Goal: Transaction & Acquisition: Download file/media

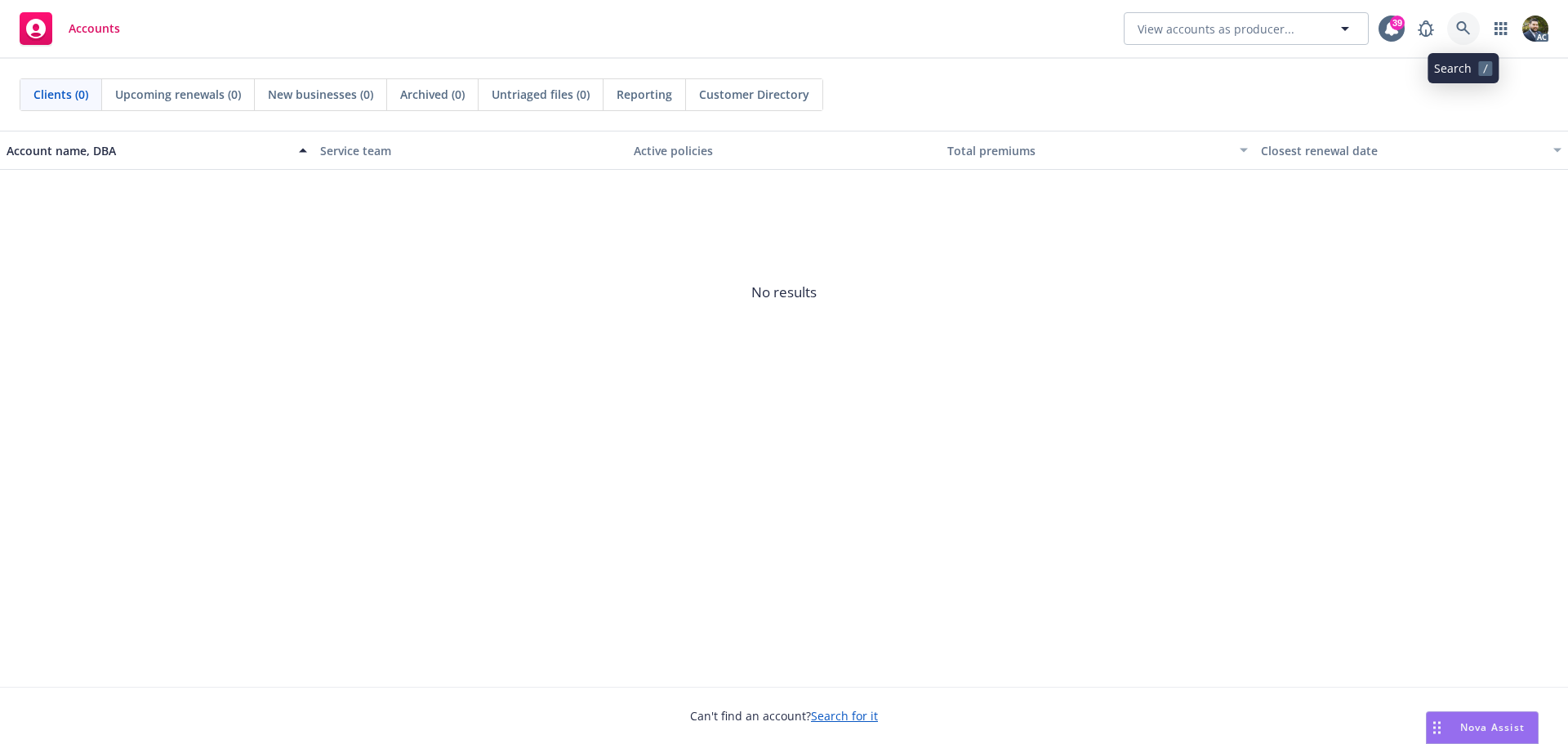
click at [1471, 18] on link at bounding box center [1463, 28] width 33 height 33
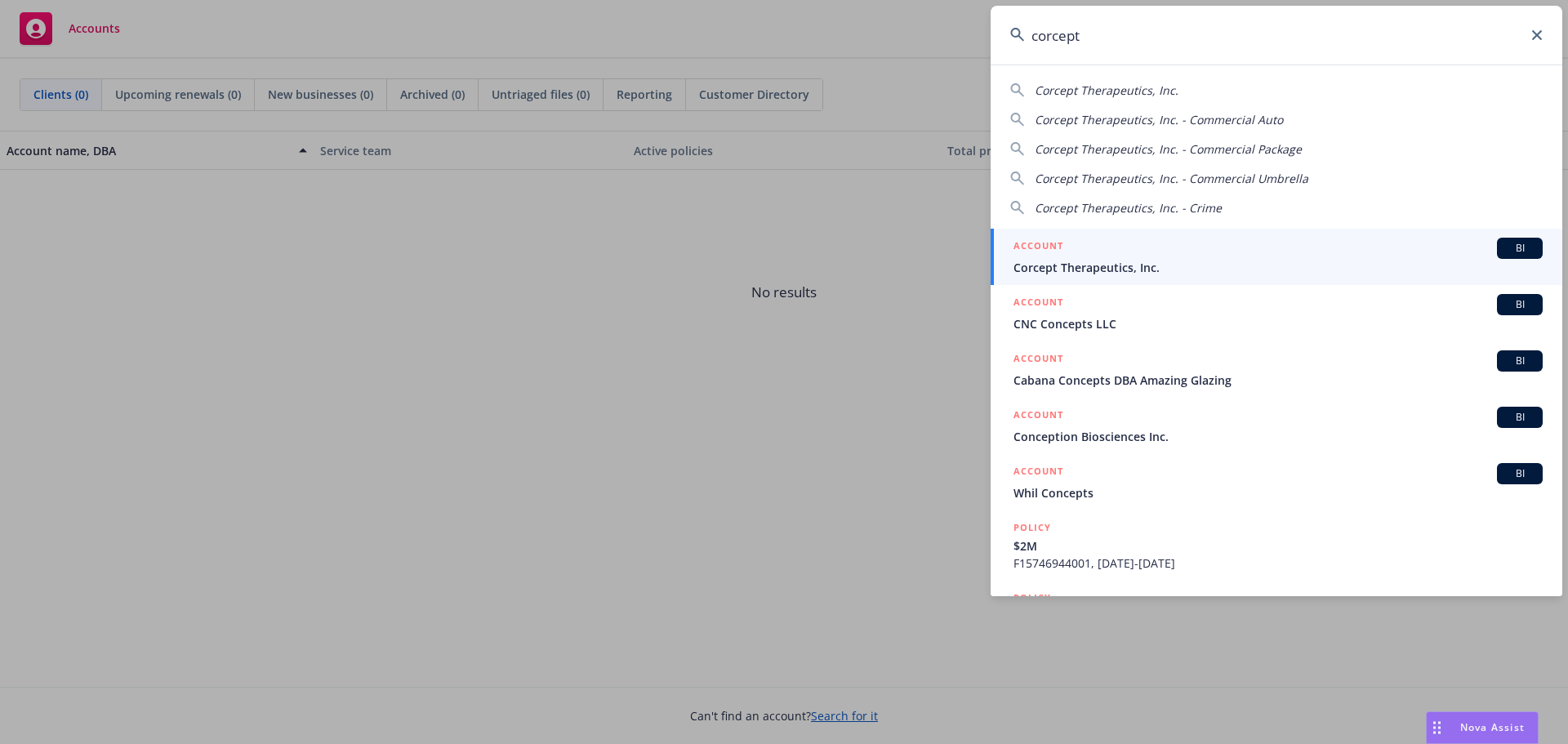
type input "corcept"
click at [1293, 257] on div "ACCOUNT BI" at bounding box center [1278, 248] width 529 height 21
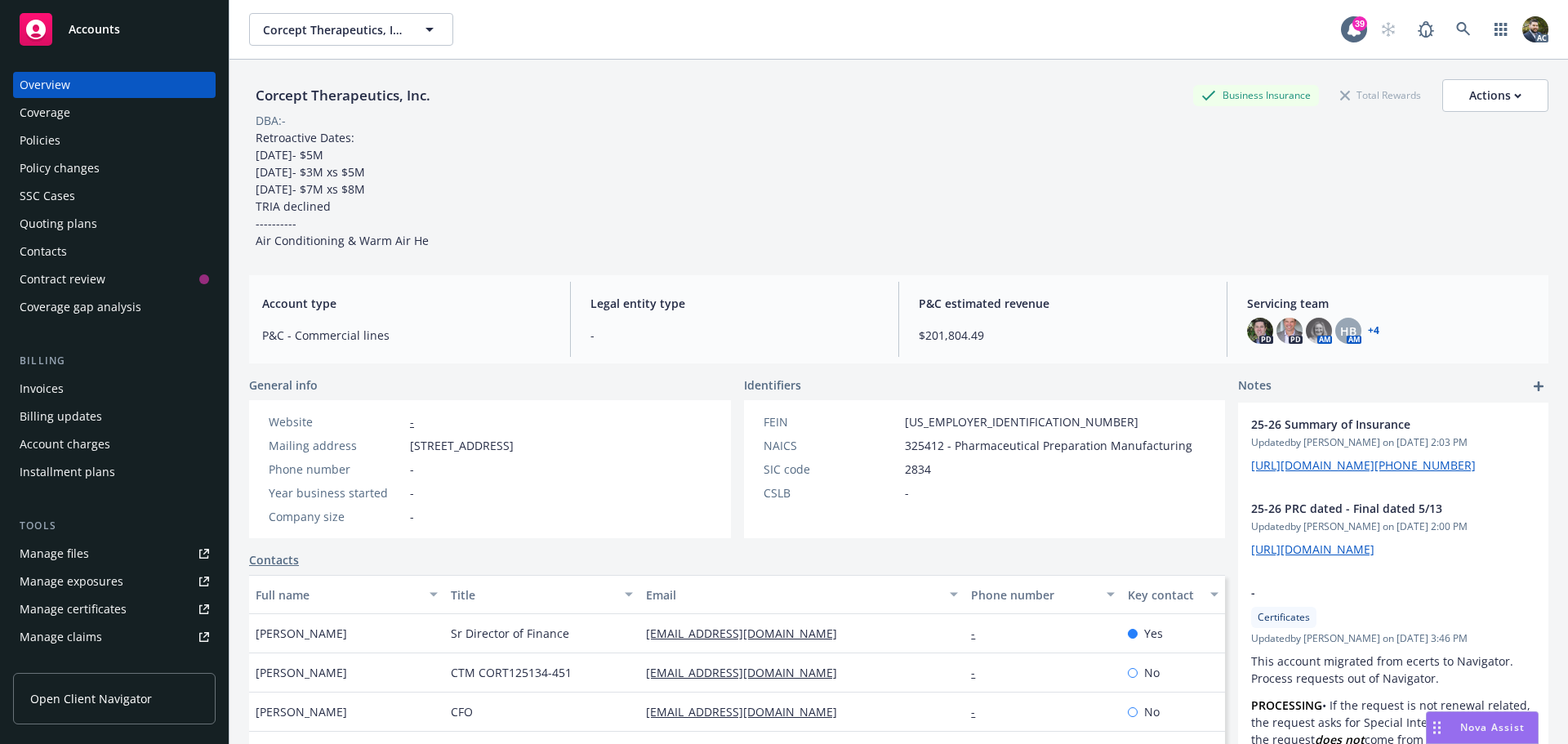
click at [119, 141] on div "Policies" at bounding box center [114, 140] width 190 height 26
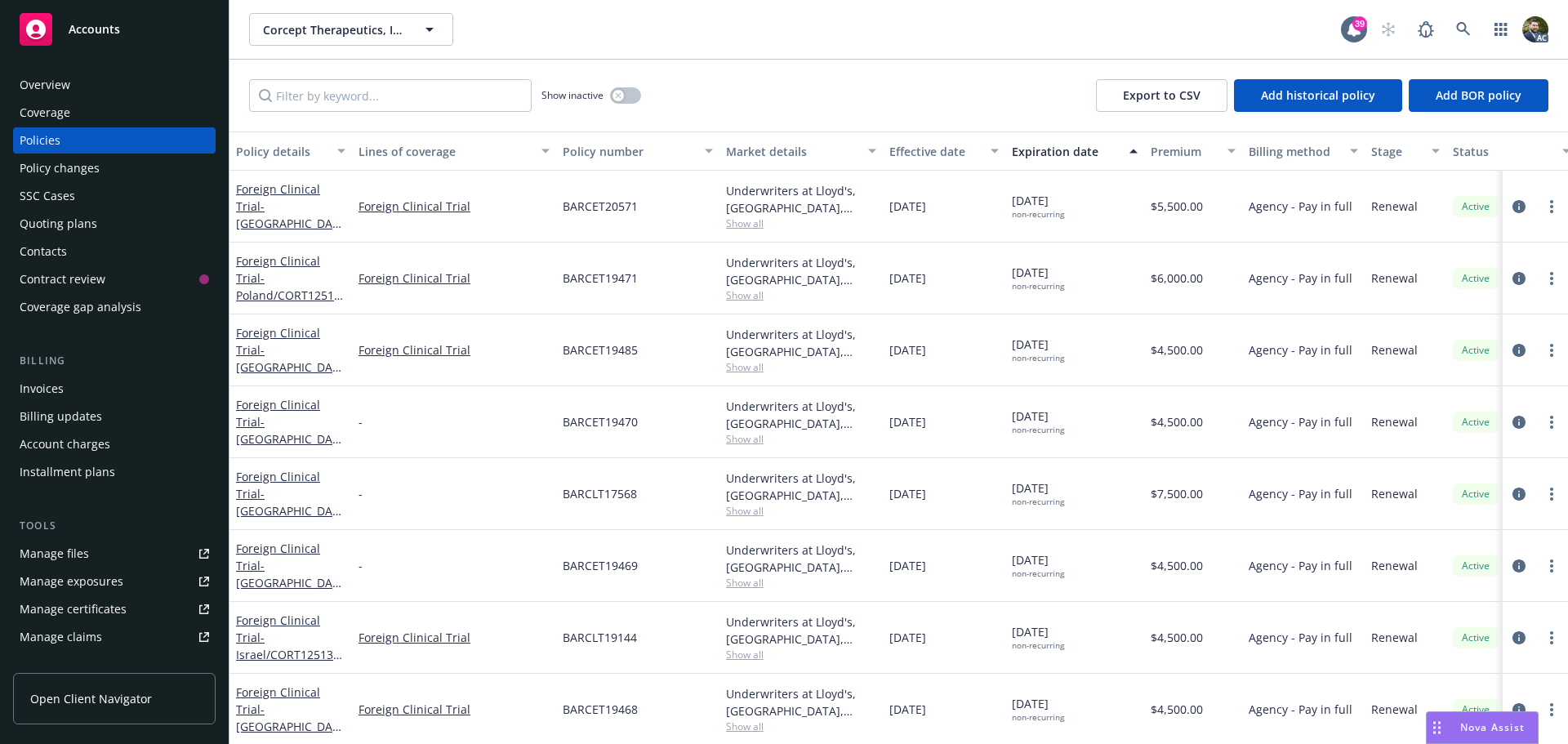
click at [295, 155] on div "Policy details" at bounding box center [282, 151] width 92 height 17
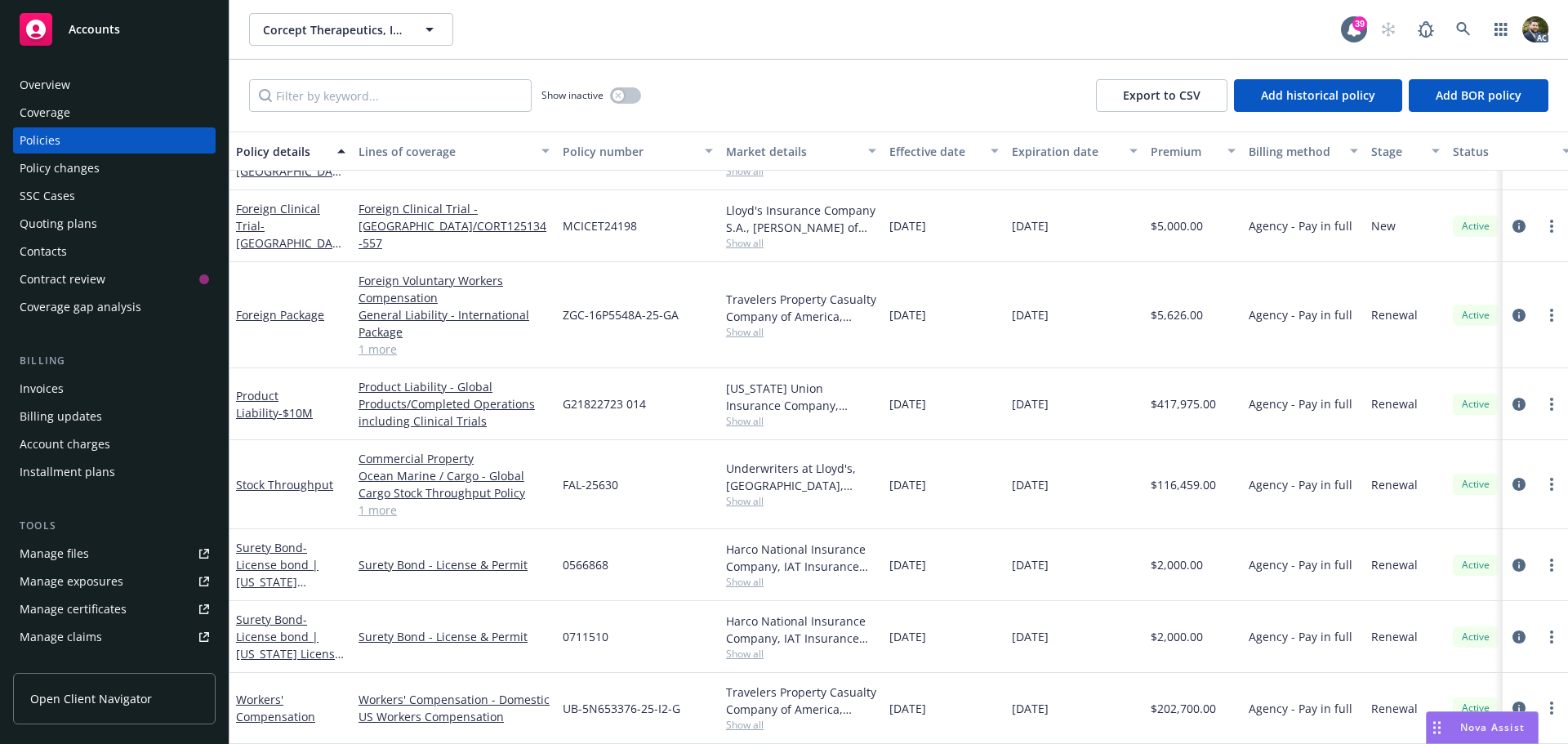
scroll to position [2678, 0]
click at [1512, 400] on icon "circleInformation" at bounding box center [1519, 404] width 13 height 13
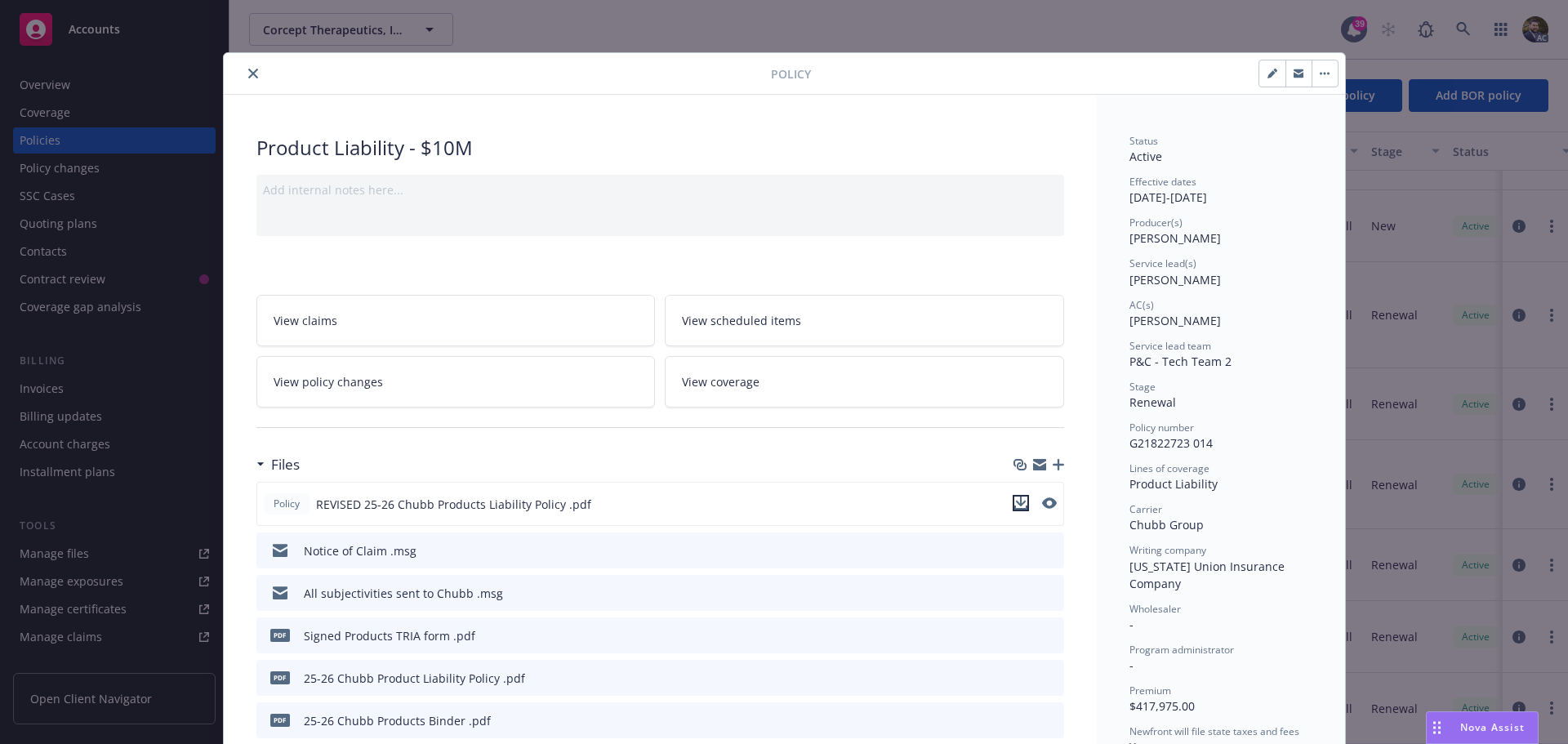
click at [1018, 505] on icon "download file" at bounding box center [1021, 502] width 13 height 13
